Goal: Task Accomplishment & Management: Manage account settings

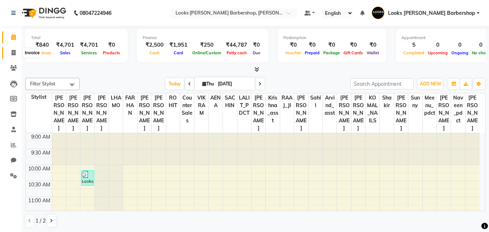
click at [12, 55] on span at bounding box center [13, 53] width 13 height 8
select select "service"
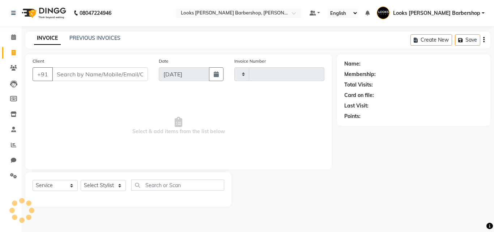
type input "3801"
select select "4323"
click at [102, 75] on input "Client" at bounding box center [100, 74] width 96 height 14
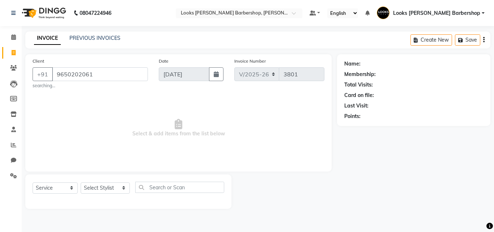
type input "9650202061"
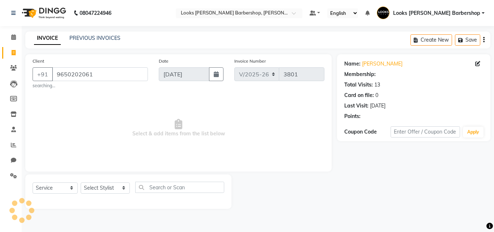
select select "1: Object"
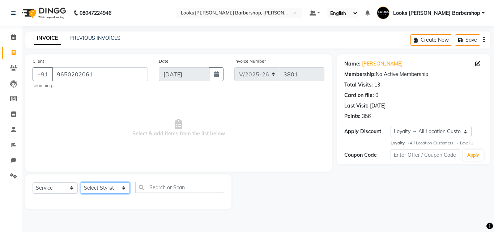
click at [109, 187] on select "Select Stylist [PERSON_NAME] AENA Amazon_Kart Arvind_asst [PERSON_NAME] Counter…" at bounding box center [105, 187] width 49 height 11
click at [81, 182] on select "Select Stylist [PERSON_NAME] AENA Amazon_Kart Arvind_asst [PERSON_NAME] Counter…" at bounding box center [105, 187] width 49 height 11
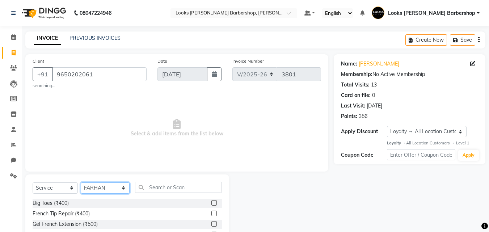
click at [102, 188] on select "Select Stylist [PERSON_NAME] AENA Amazon_Kart Arvind_asst [PERSON_NAME] Counter…" at bounding box center [105, 187] width 49 height 11
select select "23406"
click at [81, 182] on select "Select Stylist [PERSON_NAME] AENA Amazon_Kart Arvind_asst [PERSON_NAME] Counter…" at bounding box center [105, 187] width 49 height 11
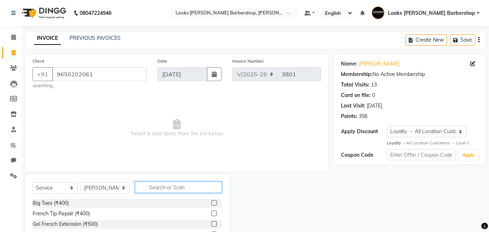
click at [166, 188] on input "text" at bounding box center [178, 187] width 87 height 11
type input "CUT"
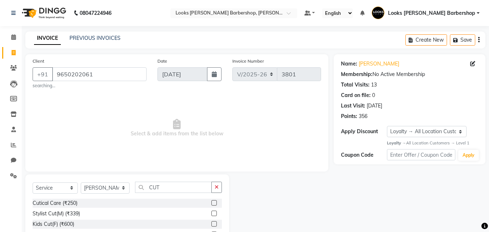
click at [211, 212] on label at bounding box center [213, 213] width 5 height 5
click at [211, 212] on input "checkbox" at bounding box center [213, 213] width 5 height 5
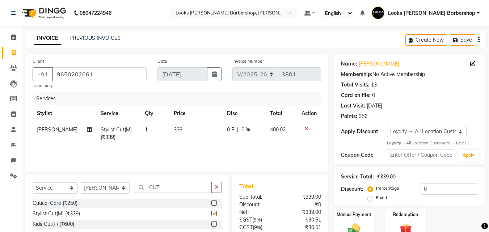
scroll to position [67, 0]
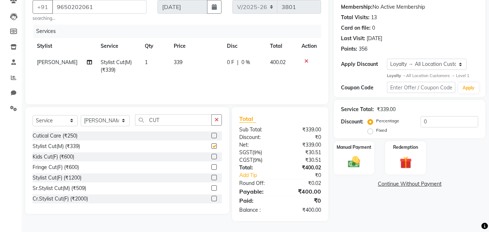
checkbox input "false"
click at [349, 160] on img at bounding box center [354, 162] width 20 height 14
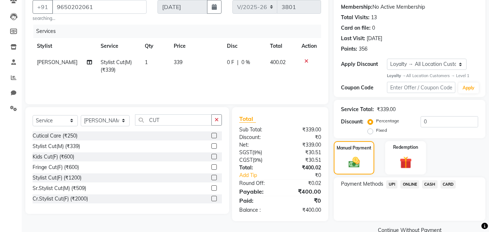
click at [433, 183] on span "CASH" at bounding box center [430, 184] width 16 height 8
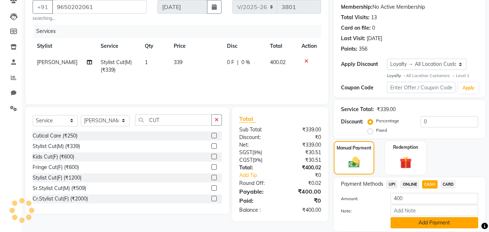
click at [430, 218] on button "Add Payment" at bounding box center [435, 222] width 88 height 11
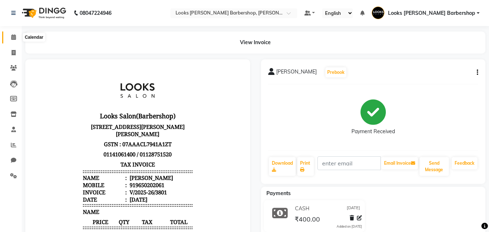
click at [13, 35] on icon at bounding box center [13, 36] width 5 height 5
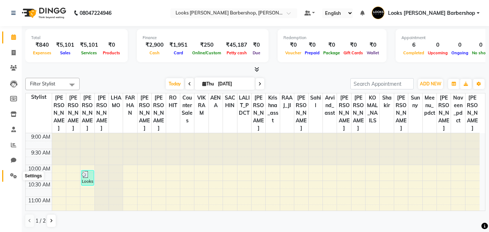
click at [8, 174] on span at bounding box center [13, 176] width 13 height 8
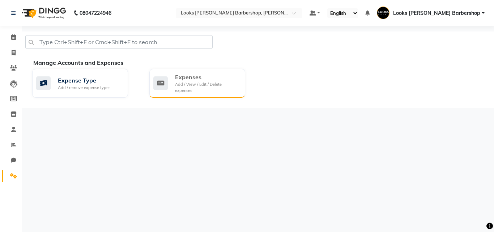
click at [229, 84] on div "Add / View / Edit / Delete expenses" at bounding box center [207, 87] width 64 height 12
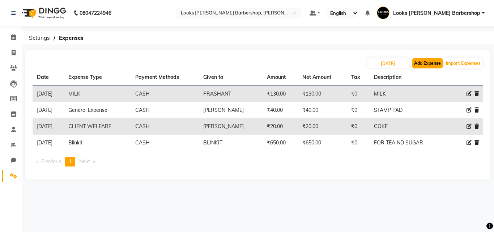
click at [429, 62] on button "Add Expense" at bounding box center [428, 63] width 30 height 10
select select "1"
select select "3128"
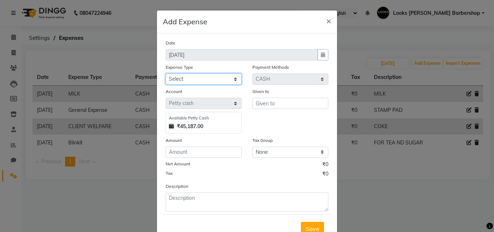
drag, startPoint x: 206, startPoint y: 79, endPoint x: 206, endPoint y: 84, distance: 5.1
click at [206, 79] on select "Select Bank Deposit Blinkit Cash Handover CLIENT Client ordered food Client Ref…" at bounding box center [204, 78] width 76 height 11
select select "23704"
click at [166, 73] on select "Select Bank Deposit Blinkit Cash Handover CLIENT Client ordered food Client Ref…" at bounding box center [204, 78] width 76 height 11
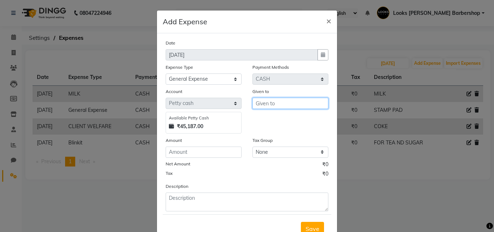
click at [292, 99] on input "text" at bounding box center [291, 103] width 76 height 11
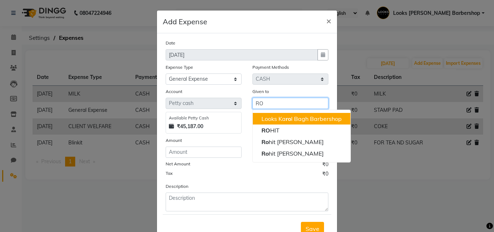
type input "R"
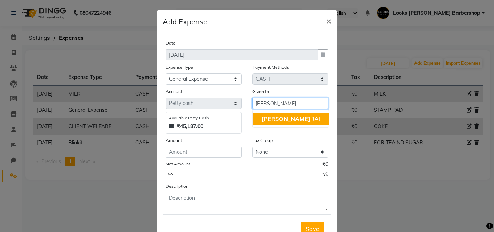
type input "[PERSON_NAME]"
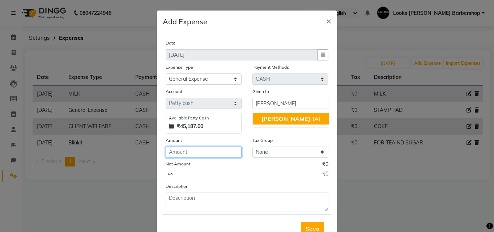
click at [193, 151] on input "number" at bounding box center [204, 152] width 76 height 11
type input "-1"
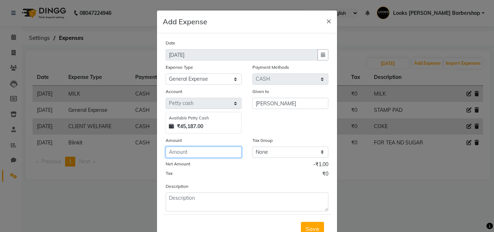
type input "-1"
type input "200"
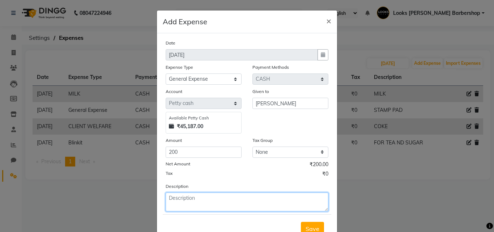
click at [168, 195] on textarea at bounding box center [247, 202] width 163 height 19
type textarea "ROOM FRESHNER"
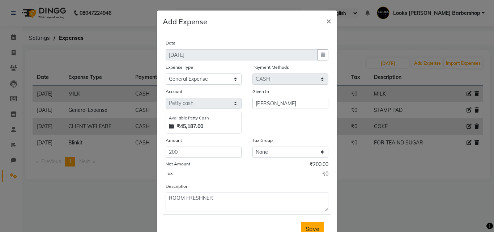
click at [312, 226] on span "Save" at bounding box center [313, 228] width 14 height 7
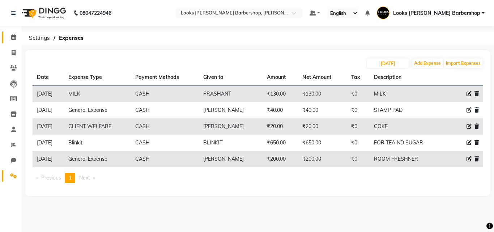
click at [12, 42] on link "Calendar" at bounding box center [10, 37] width 17 height 12
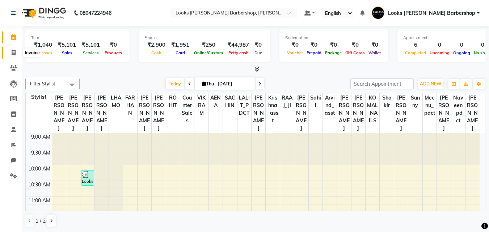
click at [11, 55] on span at bounding box center [13, 53] width 13 height 8
select select "service"
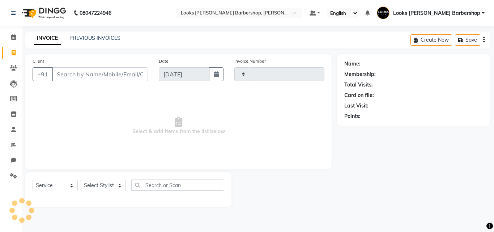
type input "3802"
select select "4323"
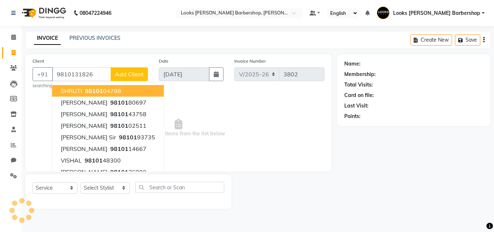
type input "9810131826"
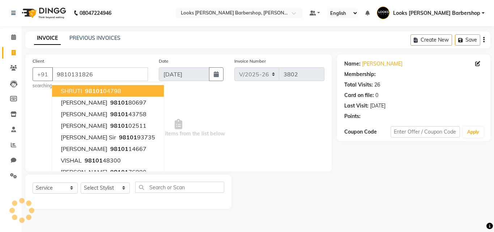
select select "1: Object"
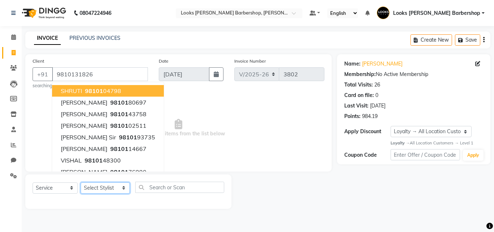
click at [123, 190] on select "Select Stylist [PERSON_NAME] AENA Amazon_Kart Arvind_asst [PERSON_NAME] Counter…" at bounding box center [105, 187] width 49 height 11
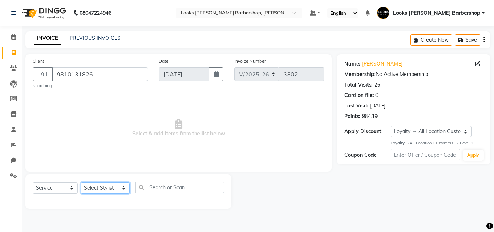
select select "23407"
click at [81, 182] on select "Select Stylist [PERSON_NAME] AENA Amazon_Kart Arvind_asst [PERSON_NAME] Counter…" at bounding box center [105, 187] width 49 height 11
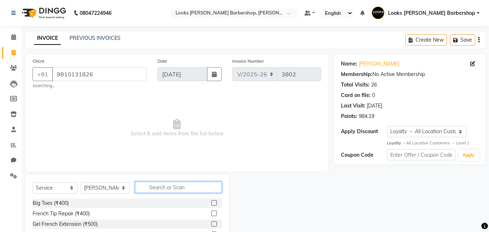
click at [150, 183] on input "text" at bounding box center [178, 187] width 87 height 11
type input "[PERSON_NAME]"
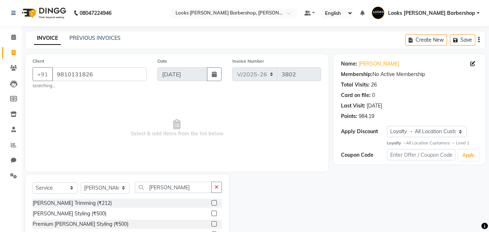
click at [215, 202] on label at bounding box center [213, 202] width 5 height 5
click at [215, 202] on input "checkbox" at bounding box center [213, 203] width 5 height 5
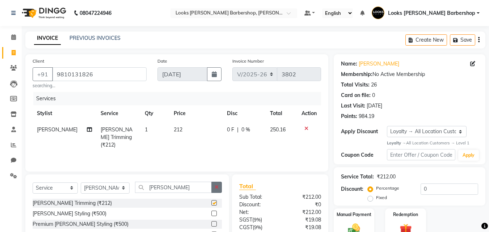
checkbox input "false"
click at [215, 186] on icon "button" at bounding box center [217, 187] width 4 height 5
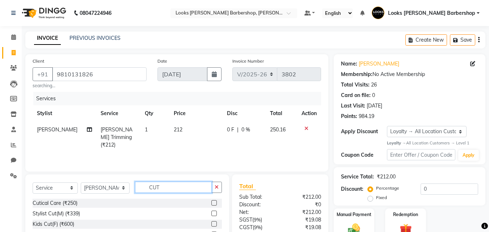
type input "CUT"
click at [211, 213] on label at bounding box center [213, 213] width 5 height 5
click at [211, 213] on input "checkbox" at bounding box center [213, 213] width 5 height 5
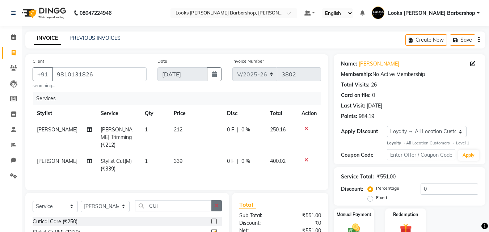
checkbox input "false"
click at [216, 203] on icon "button" at bounding box center [217, 205] width 4 height 5
click at [117, 206] on select "Select Stylist [PERSON_NAME] AENA Amazon_Kart Arvind_asst [PERSON_NAME] Counter…" at bounding box center [105, 206] width 49 height 11
select select "23413"
click at [81, 201] on select "Select Stylist [PERSON_NAME] AENA Amazon_Kart Arvind_asst [PERSON_NAME] Counter…" at bounding box center [105, 206] width 49 height 11
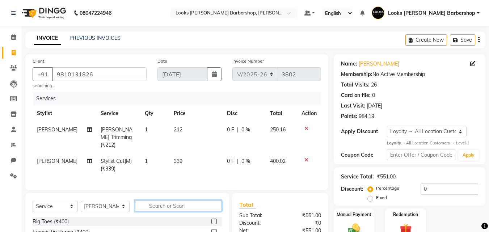
click at [148, 203] on input "text" at bounding box center [178, 205] width 87 height 11
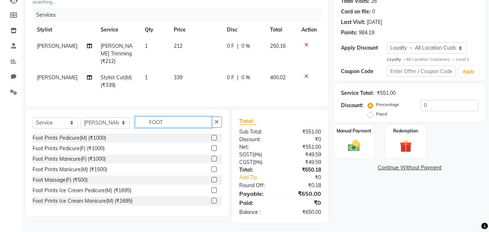
type input "FOOT"
click at [211, 138] on label at bounding box center [213, 137] width 5 height 5
click at [211, 138] on input "checkbox" at bounding box center [213, 138] width 5 height 5
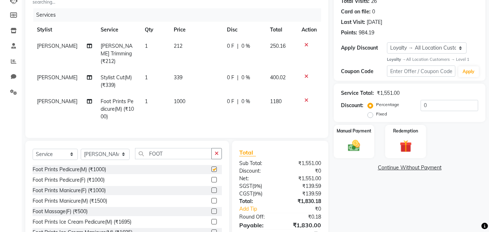
checkbox input "false"
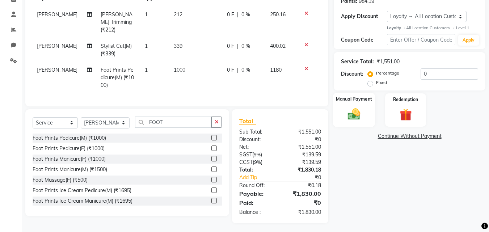
click at [359, 113] on img at bounding box center [354, 114] width 20 height 14
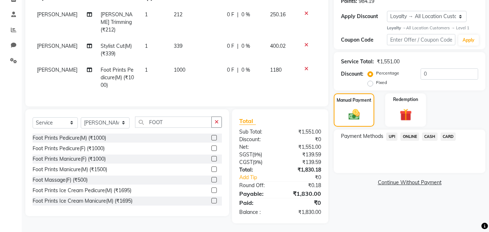
drag, startPoint x: 425, startPoint y: 136, endPoint x: 421, endPoint y: 144, distance: 9.2
click at [424, 136] on span "CASH" at bounding box center [430, 136] width 16 height 8
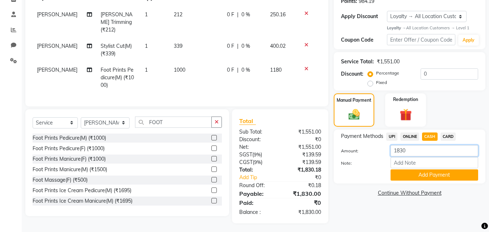
click at [413, 151] on input "1830" at bounding box center [435, 150] width 88 height 11
type input "1"
type input "-1"
type input "2000"
click at [429, 173] on button "Add Payment" at bounding box center [435, 174] width 88 height 11
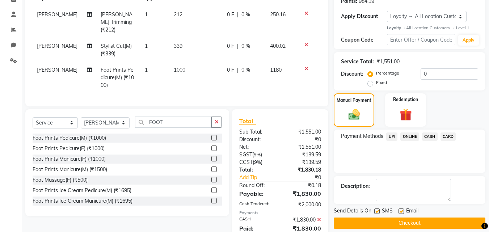
scroll to position [199, 0]
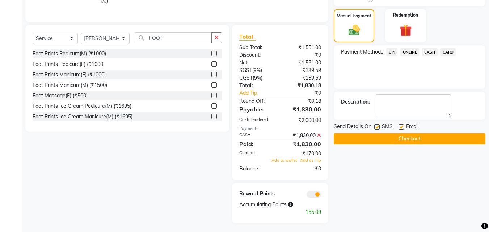
click at [423, 137] on button "Checkout" at bounding box center [410, 138] width 152 height 11
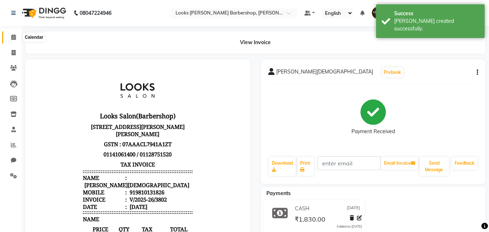
click at [14, 39] on icon at bounding box center [13, 36] width 5 height 5
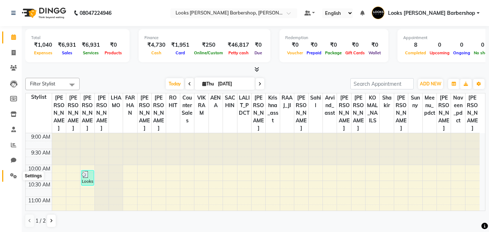
click at [18, 172] on span at bounding box center [13, 176] width 13 height 8
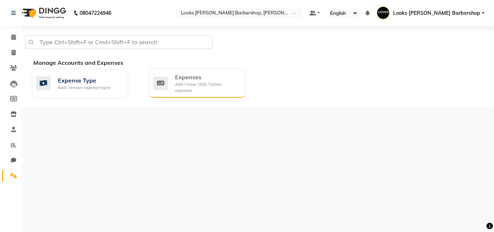
click at [207, 81] on div "Add / View / Edit / Delete expenses" at bounding box center [207, 87] width 64 height 12
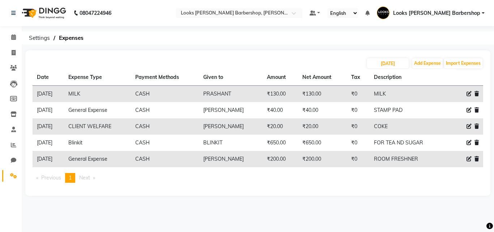
click at [469, 126] on icon at bounding box center [469, 126] width 5 height 5
select select "23749"
select select "1"
select select "3128"
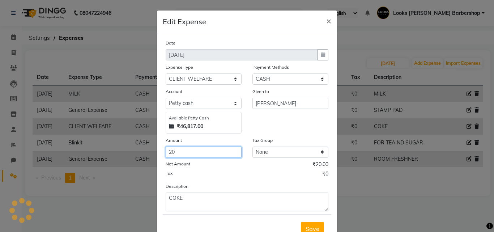
click at [172, 153] on input "20" at bounding box center [204, 152] width 76 height 11
type input "2"
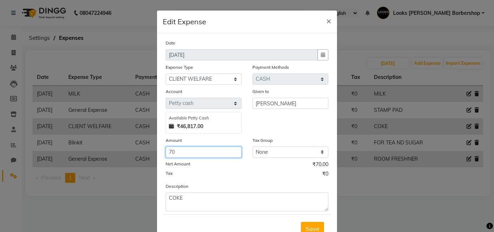
type input "70"
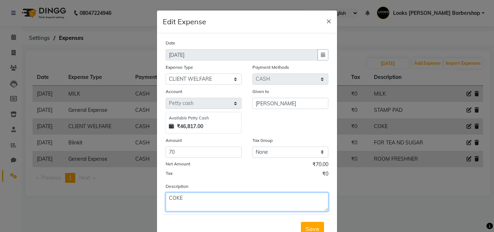
click at [250, 204] on textarea "COKE" at bounding box center [247, 202] width 163 height 19
type textarea "COKE ND LIME FRESH"
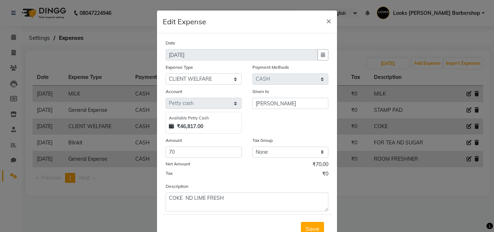
click at [301, 225] on button "Save" at bounding box center [312, 229] width 23 height 14
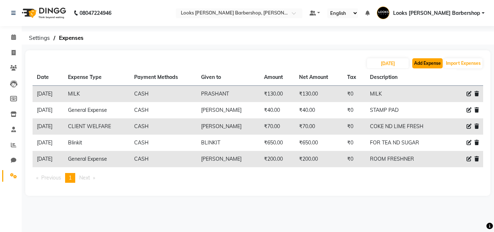
click at [419, 63] on button "Add Expense" at bounding box center [428, 63] width 30 height 10
select select "1"
select select "3128"
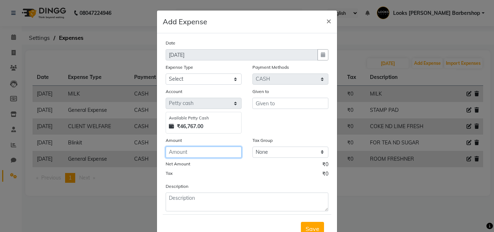
click at [223, 151] on input "number" at bounding box center [204, 152] width 76 height 11
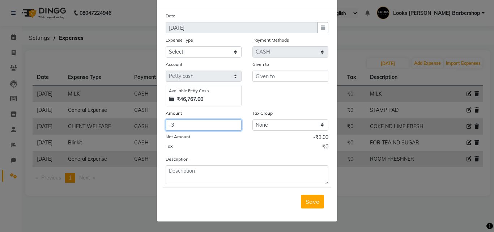
type input "-4"
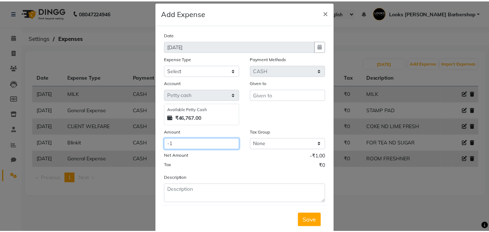
scroll to position [0, 0]
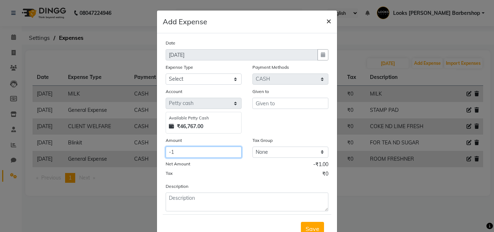
type input "-1"
click at [326, 16] on span "×" at bounding box center [328, 20] width 5 height 11
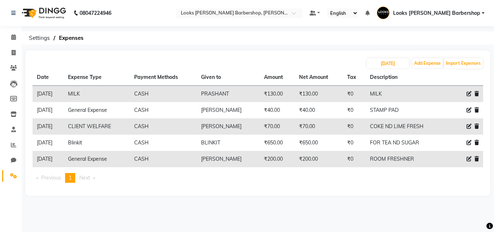
click at [14, 31] on li "Calendar" at bounding box center [11, 38] width 22 height 16
click at [13, 32] on link "Calendar" at bounding box center [10, 37] width 17 height 12
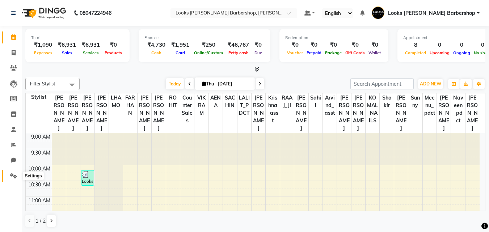
click at [16, 172] on span at bounding box center [13, 176] width 13 height 8
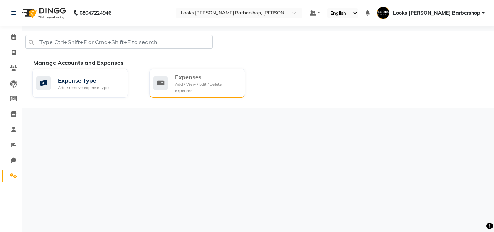
click at [209, 90] on div "Expenses Add / View / Edit / Delete expenses" at bounding box center [197, 83] width 96 height 29
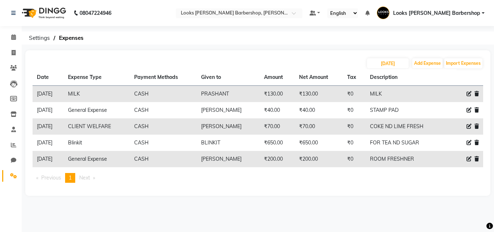
click at [468, 94] on icon at bounding box center [469, 93] width 5 height 5
select select "24472"
select select "1"
select select "3128"
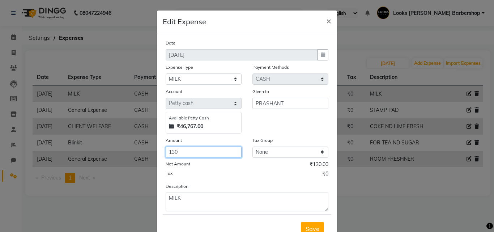
click at [220, 156] on input "130" at bounding box center [204, 152] width 76 height 11
type input "1"
type input "160"
click at [307, 224] on button "Save" at bounding box center [312, 229] width 23 height 14
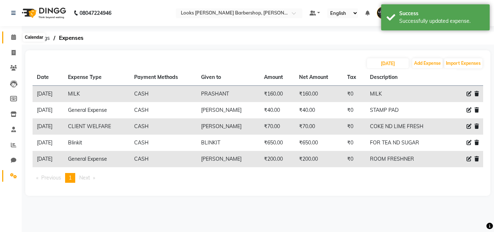
click at [15, 38] on icon at bounding box center [13, 36] width 5 height 5
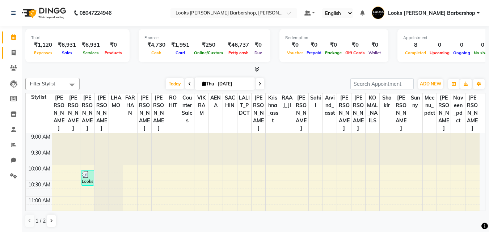
click at [14, 57] on link "Invoice" at bounding box center [10, 53] width 17 height 12
select select "4323"
select select "service"
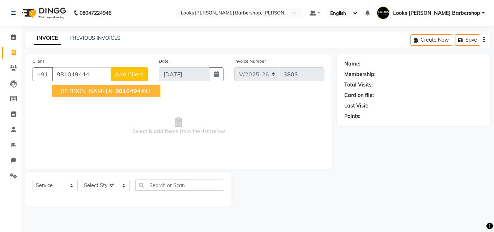
click at [115, 91] on span "981049444" at bounding box center [131, 90] width 33 height 7
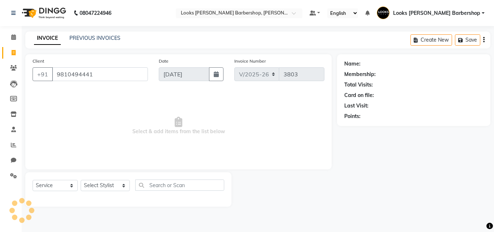
type input "9810494441"
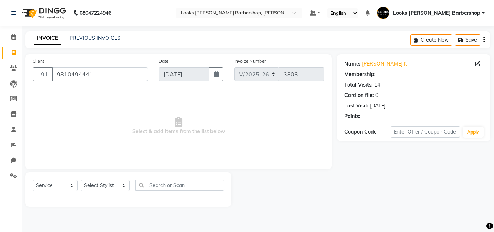
select select "1: Object"
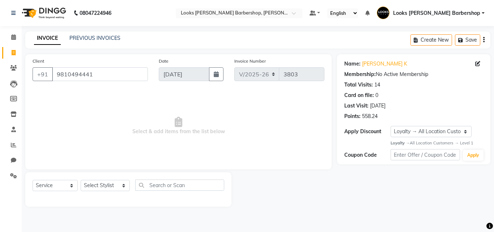
click at [115, 179] on div "Select Service Product Membership Package Voucher Prepaid Gift Card Select Styl…" at bounding box center [128, 189] width 206 height 34
click at [119, 186] on select "Select Stylist [PERSON_NAME] AENA Amazon_Kart Arvind_asst [PERSON_NAME] Counter…" at bounding box center [105, 185] width 49 height 11
click at [81, 180] on select "Select Stylist [PERSON_NAME] AENA Amazon_Kart Arvind_asst [PERSON_NAME] Counter…" at bounding box center [105, 185] width 49 height 11
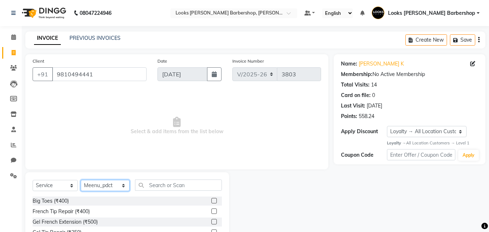
drag, startPoint x: 107, startPoint y: 183, endPoint x: 103, endPoint y: 181, distance: 4.2
click at [107, 183] on select "Select Stylist [PERSON_NAME] AENA Amazon_Kart Arvind_asst [PERSON_NAME] Counter…" at bounding box center [105, 185] width 49 height 11
select select "23407"
click at [81, 180] on select "Select Stylist [PERSON_NAME] AENA Amazon_Kart Arvind_asst [PERSON_NAME] Counter…" at bounding box center [105, 185] width 49 height 11
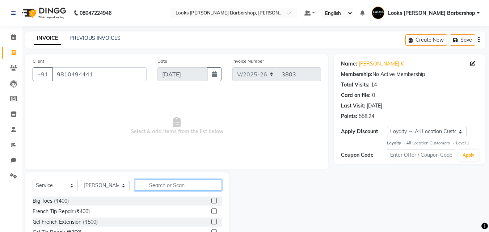
click at [166, 189] on input "text" at bounding box center [178, 185] width 87 height 11
type input "CUT"
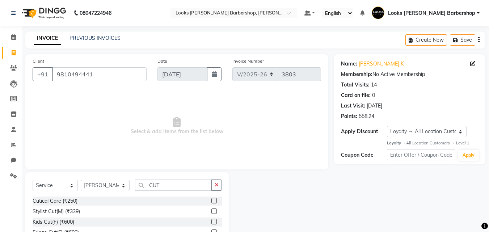
click at [211, 211] on label at bounding box center [213, 210] width 5 height 5
click at [211, 211] on input "checkbox" at bounding box center [213, 211] width 5 height 5
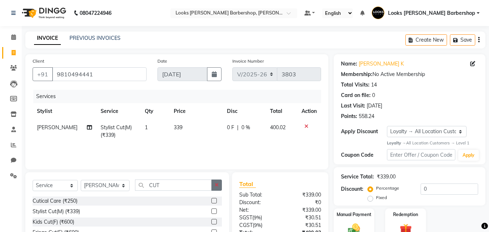
checkbox input "false"
drag, startPoint x: 220, startPoint y: 185, endPoint x: 214, endPoint y: 185, distance: 6.2
click at [220, 185] on button "button" at bounding box center [216, 185] width 10 height 11
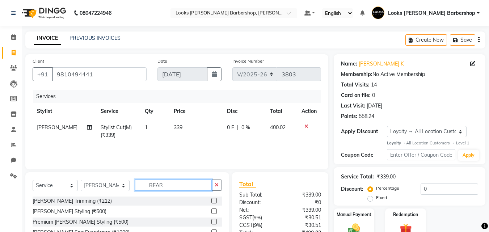
type input "BEAR"
click at [216, 200] on label at bounding box center [213, 200] width 5 height 5
click at [216, 200] on input "checkbox" at bounding box center [213, 201] width 5 height 5
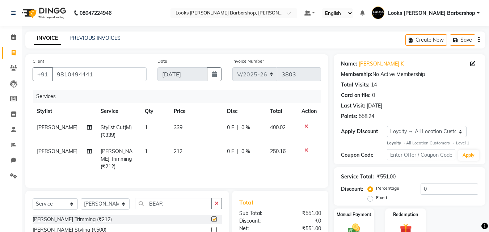
checkbox input "false"
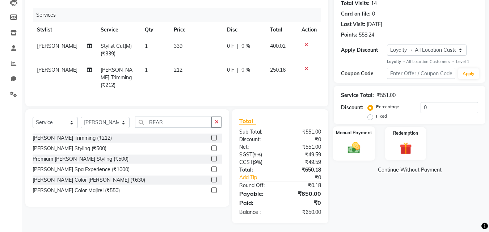
click at [352, 149] on img at bounding box center [354, 148] width 20 height 14
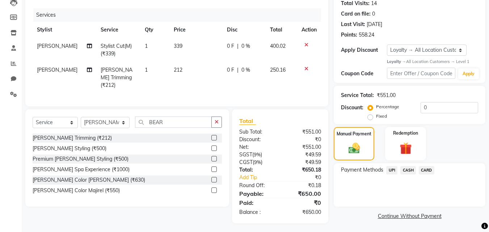
click at [411, 170] on span "CASH" at bounding box center [408, 170] width 16 height 8
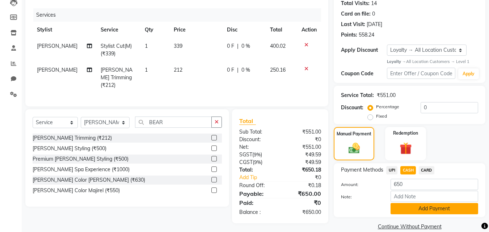
click at [410, 205] on button "Add Payment" at bounding box center [435, 208] width 88 height 11
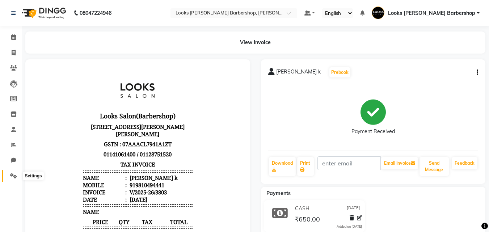
click at [13, 177] on icon at bounding box center [13, 175] width 7 height 5
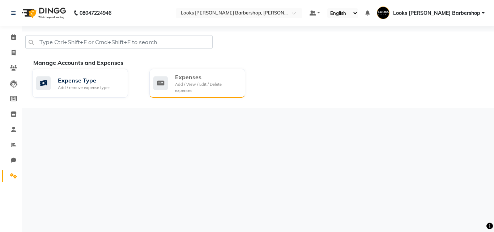
click at [181, 86] on div "Add / View / Edit / Delete expenses" at bounding box center [207, 87] width 64 height 12
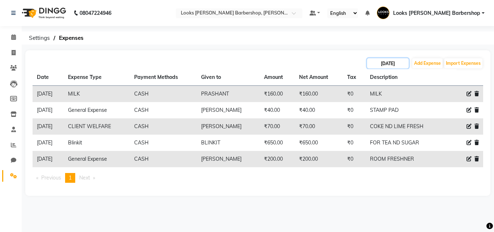
click at [392, 60] on input "[DATE]" at bounding box center [388, 63] width 42 height 10
select select "9"
select select "2025"
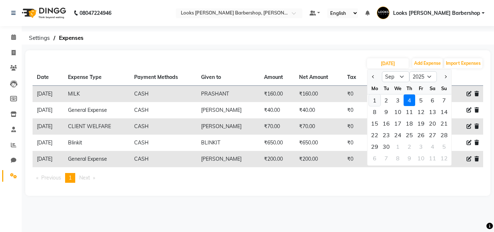
click at [379, 105] on div "1" at bounding box center [375, 100] width 12 height 12
type input "[DATE]"
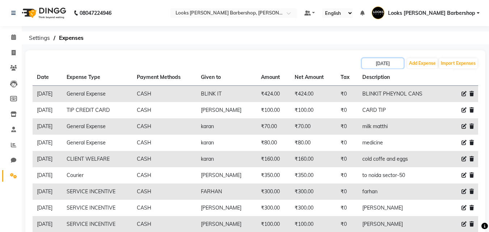
scroll to position [40, 0]
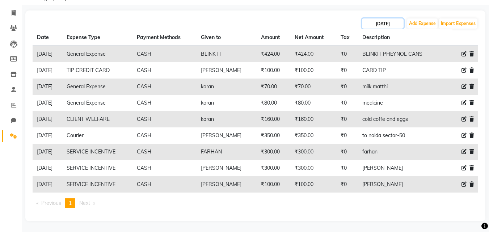
click at [397, 28] on input "[DATE]" at bounding box center [383, 23] width 42 height 10
select select "9"
select select "2025"
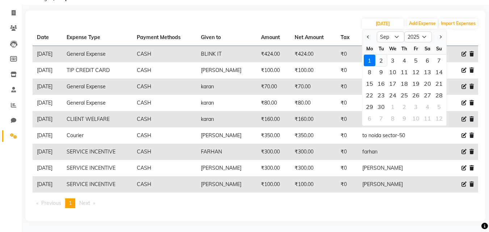
click at [380, 62] on div "2" at bounding box center [381, 61] width 12 height 12
type input "[DATE]"
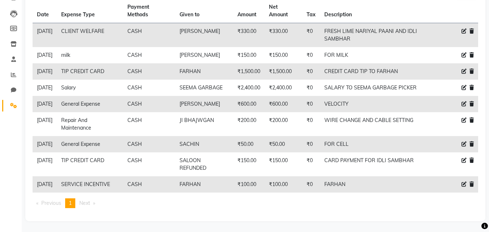
scroll to position [0, 0]
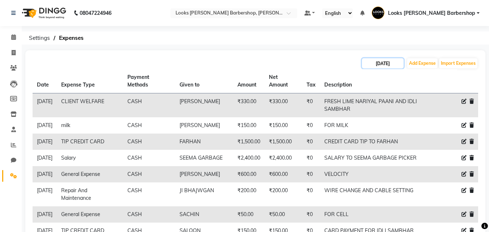
click at [377, 61] on input "[DATE]" at bounding box center [383, 63] width 42 height 10
select select "9"
select select "2025"
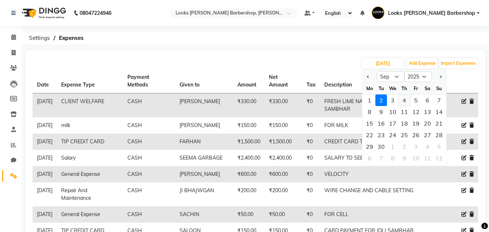
click at [401, 102] on div "4" at bounding box center [404, 100] width 12 height 12
type input "[DATE]"
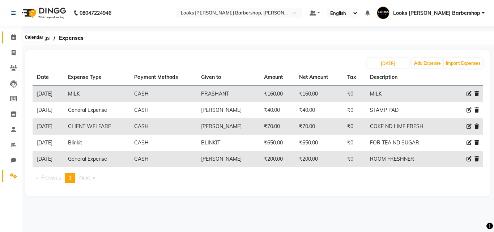
click at [9, 41] on span at bounding box center [13, 37] width 13 height 8
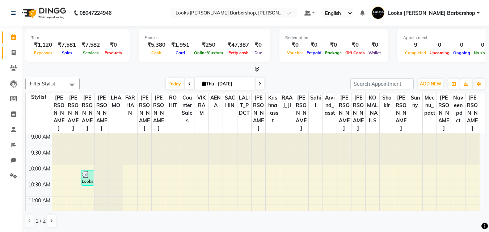
click at [6, 52] on link "Invoice" at bounding box center [10, 53] width 17 height 12
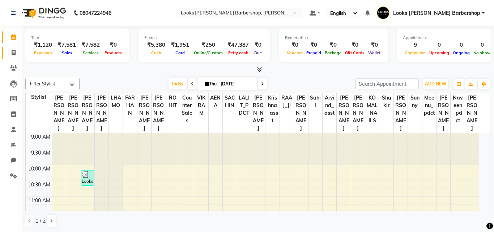
select select "service"
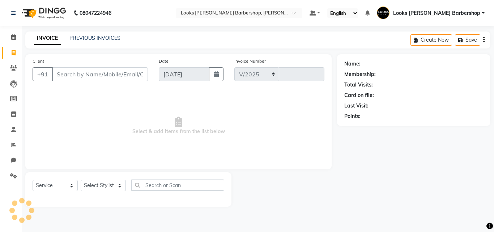
select select "4323"
type input "3804"
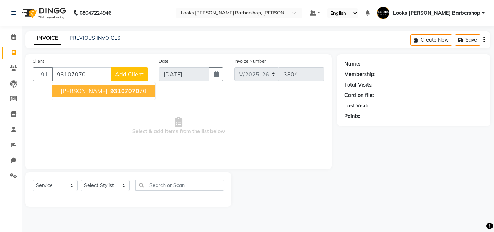
click at [94, 94] on button "[PERSON_NAME] 93107070 70" at bounding box center [103, 91] width 103 height 12
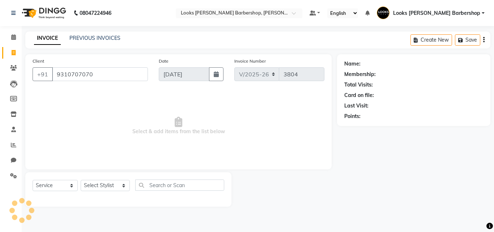
type input "9310707070"
select select "1: Object"
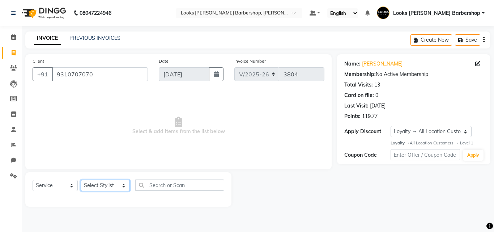
click at [117, 187] on select "Select Stylist [PERSON_NAME] AENA Amazon_Kart Arvind_asst [PERSON_NAME] Counter…" at bounding box center [105, 185] width 49 height 11
select select "23407"
click at [81, 180] on select "Select Stylist [PERSON_NAME] AENA Amazon_Kart Arvind_asst [PERSON_NAME] Counter…" at bounding box center [105, 185] width 49 height 11
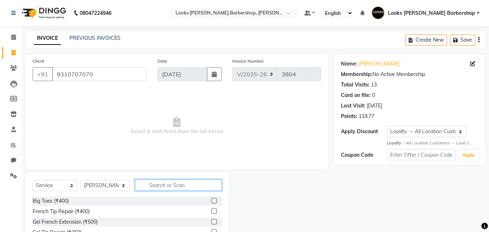
click at [160, 187] on input "text" at bounding box center [178, 185] width 87 height 11
type input "CUT"
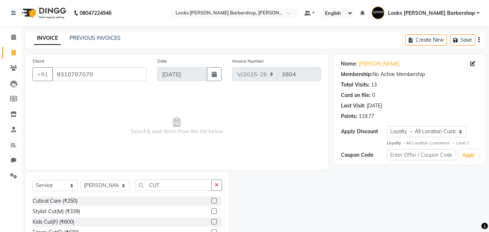
click at [211, 212] on label at bounding box center [213, 210] width 5 height 5
click at [211, 212] on input "checkbox" at bounding box center [213, 211] width 5 height 5
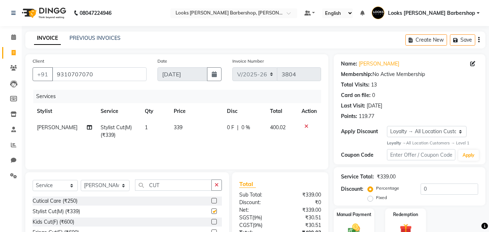
checkbox input "false"
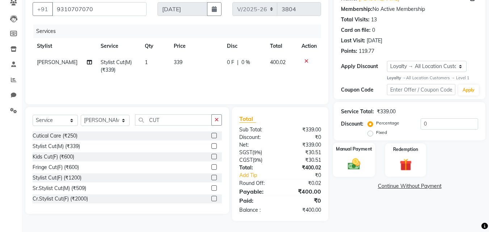
click at [343, 168] on div "Manual Payment" at bounding box center [354, 160] width 42 height 34
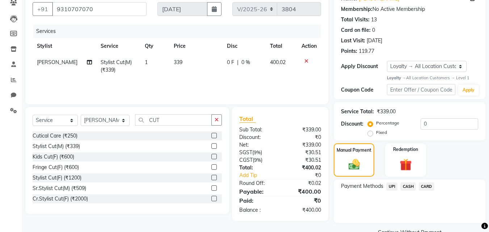
click at [403, 186] on span "CASH" at bounding box center [408, 186] width 16 height 8
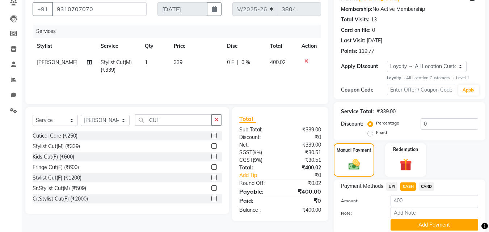
scroll to position [0, 0]
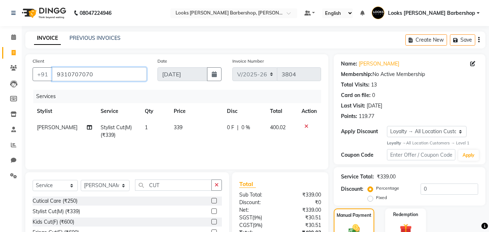
click at [111, 76] on input "9310707070" at bounding box center [99, 74] width 94 height 14
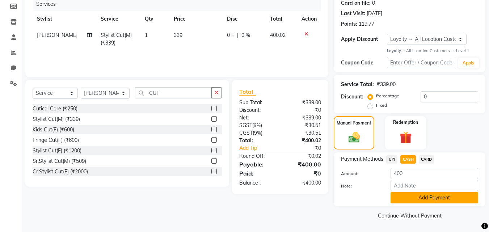
click at [460, 193] on button "Add Payment" at bounding box center [435, 197] width 88 height 11
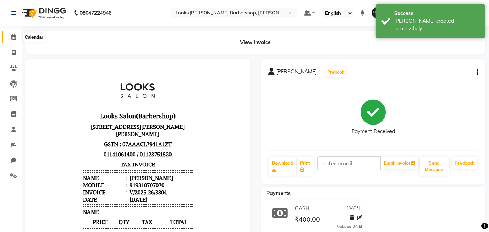
click at [17, 38] on span at bounding box center [13, 37] width 13 height 8
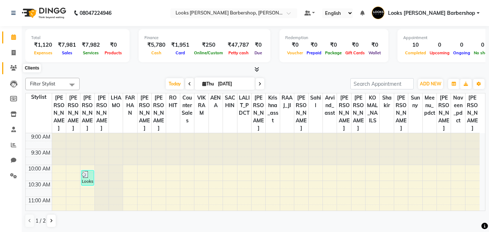
click at [10, 68] on icon at bounding box center [13, 67] width 7 height 5
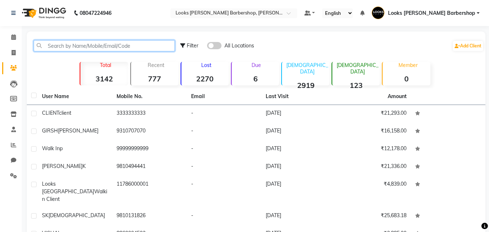
click at [80, 48] on input "text" at bounding box center [104, 45] width 141 height 11
paste input "9310707070"
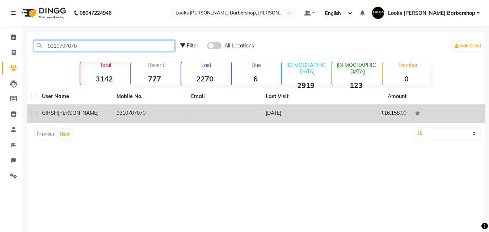
type input "9310707070"
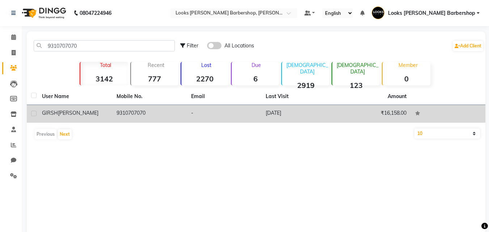
click at [94, 114] on div "[PERSON_NAME]" at bounding box center [75, 113] width 66 height 8
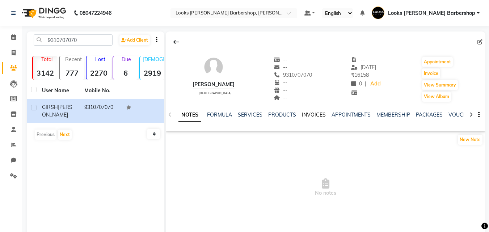
click at [319, 115] on link "INVOICES" at bounding box center [314, 114] width 24 height 7
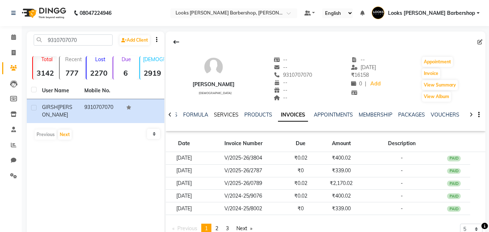
click at [221, 117] on link "SERVICES" at bounding box center [226, 114] width 25 height 7
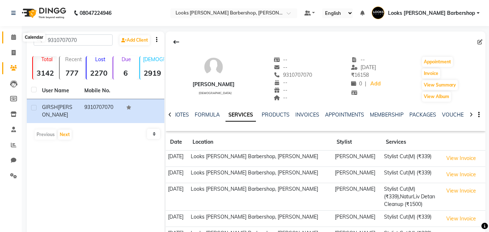
click at [14, 37] on icon at bounding box center [13, 36] width 5 height 5
